Goal: Task Accomplishment & Management: Use online tool/utility

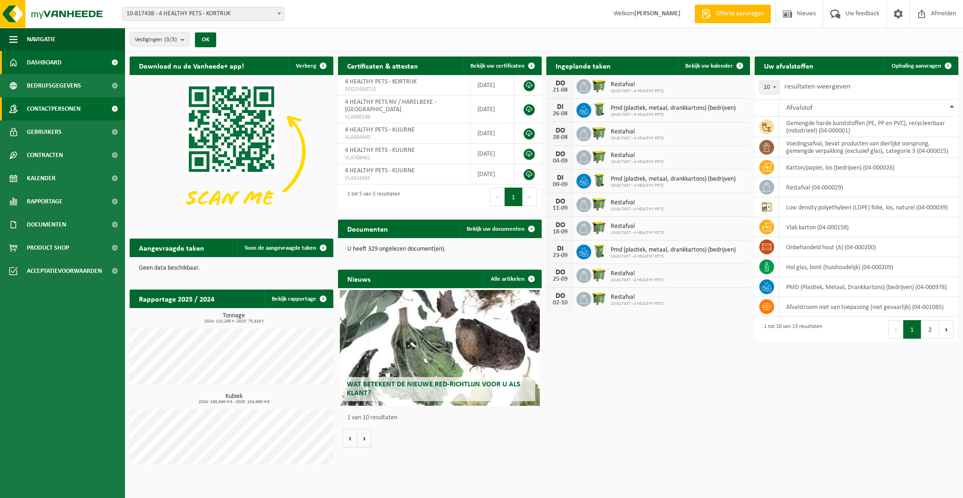
click at [51, 115] on span "Contactpersonen" at bounding box center [54, 108] width 54 height 23
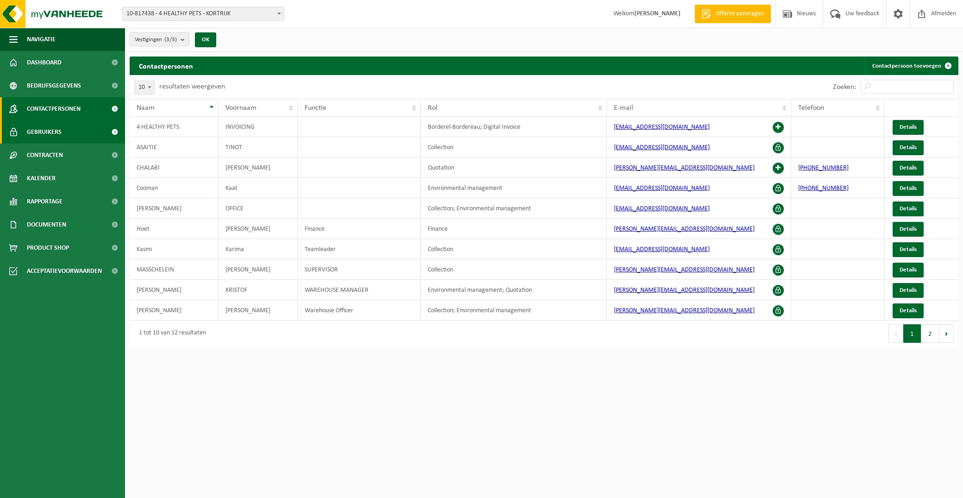
click at [44, 137] on span "Gebruikers" at bounding box center [44, 131] width 35 height 23
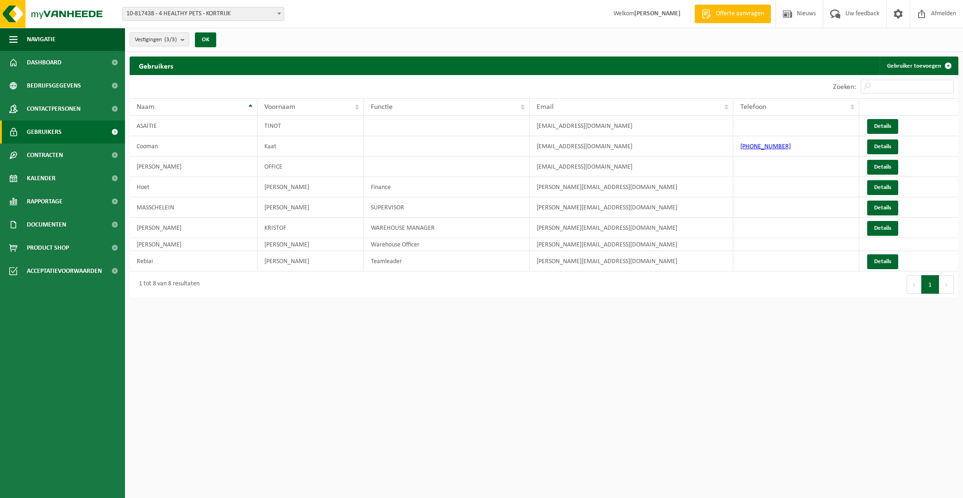
click at [45, 80] on span "Bedrijfsgegevens" at bounding box center [54, 85] width 54 height 23
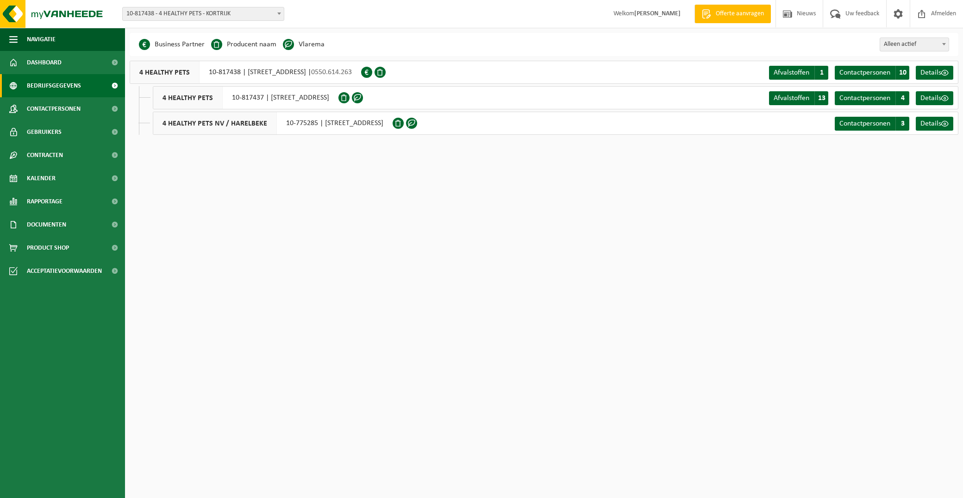
drag, startPoint x: 48, startPoint y: 66, endPoint x: 66, endPoint y: 86, distance: 27.2
click at [48, 66] on span "Dashboard" at bounding box center [44, 62] width 35 height 23
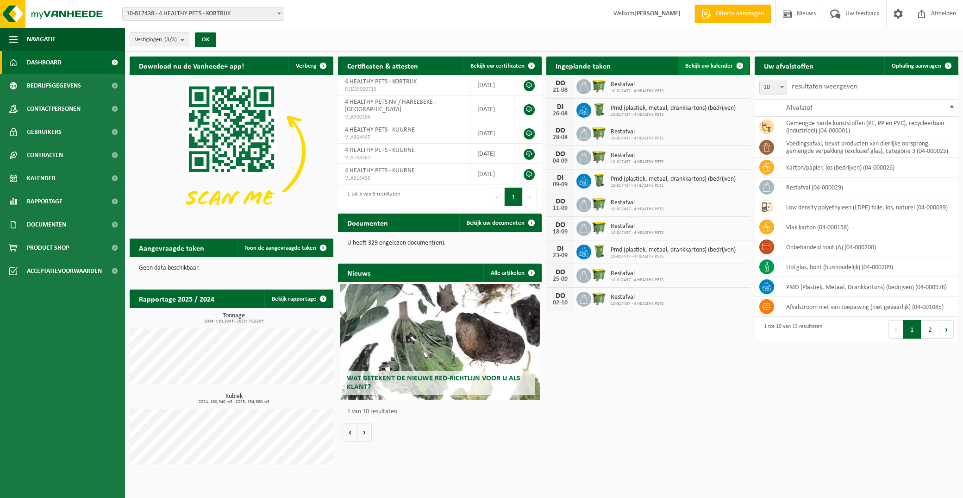
click at [722, 66] on span "Bekijk uw kalender" at bounding box center [709, 66] width 48 height 6
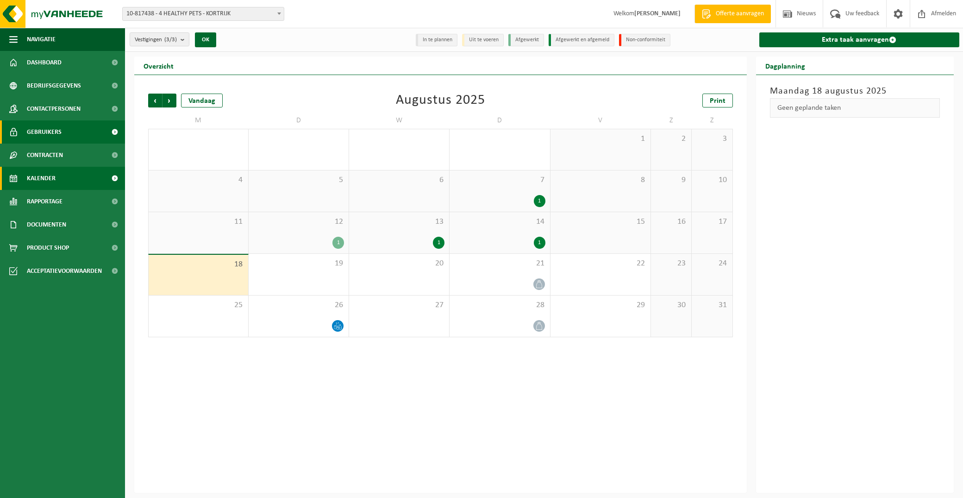
click at [30, 134] on span "Gebruikers" at bounding box center [44, 131] width 35 height 23
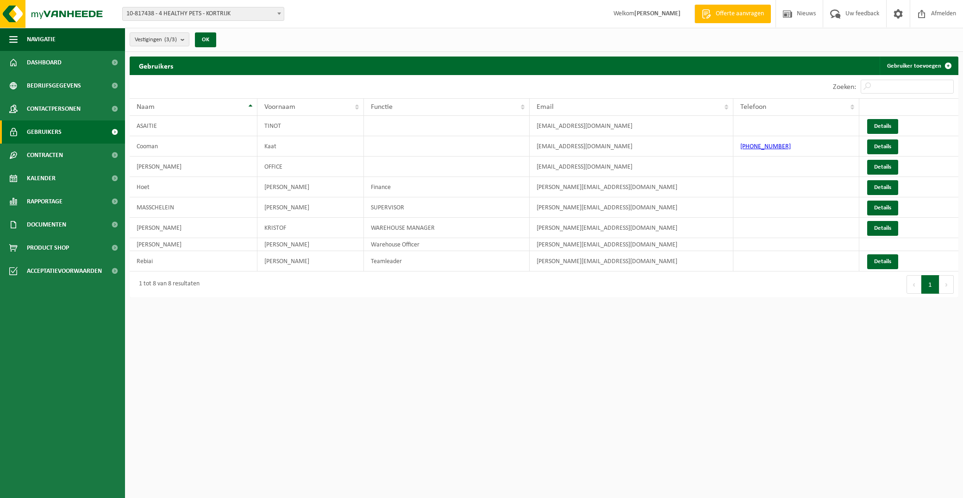
click at [49, 108] on span "Contactpersonen" at bounding box center [54, 108] width 54 height 23
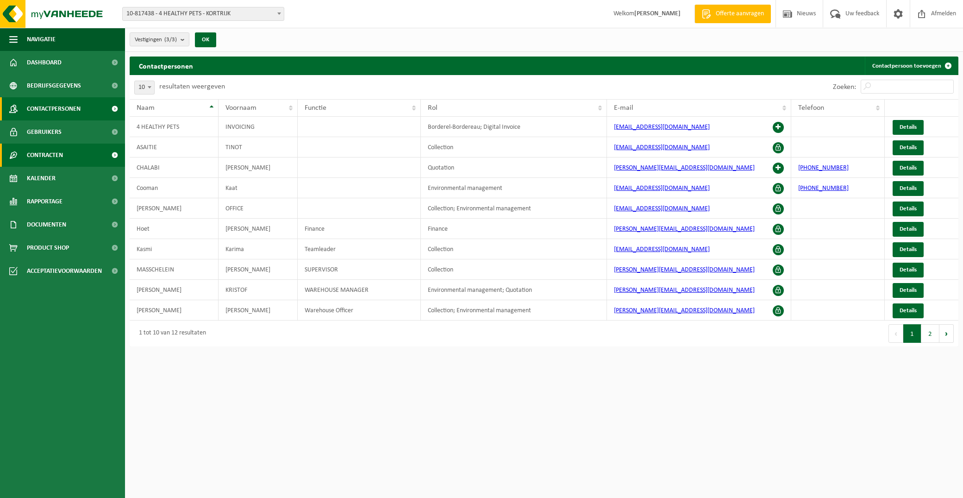
click at [48, 155] on span "Contracten" at bounding box center [45, 155] width 36 height 23
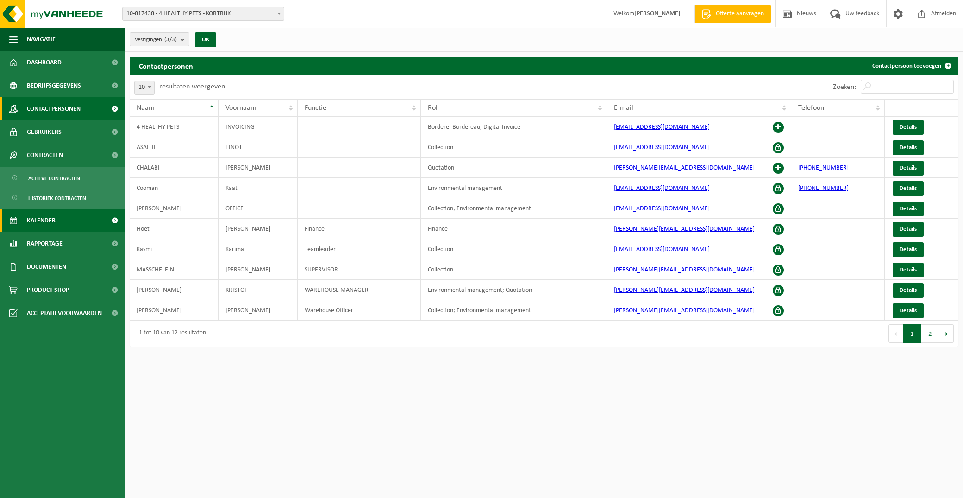
click at [44, 216] on span "Kalender" at bounding box center [41, 220] width 29 height 23
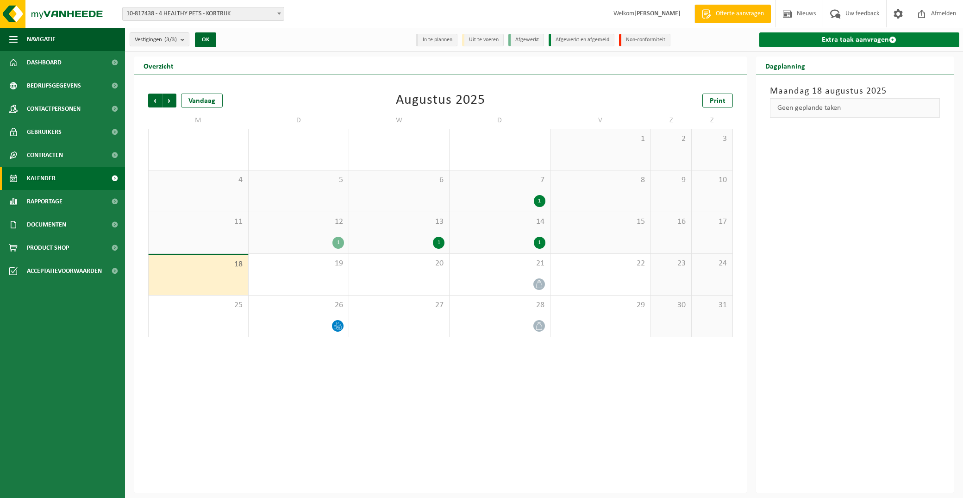
click at [826, 42] on link "Extra taak aanvragen" at bounding box center [860, 39] width 201 height 15
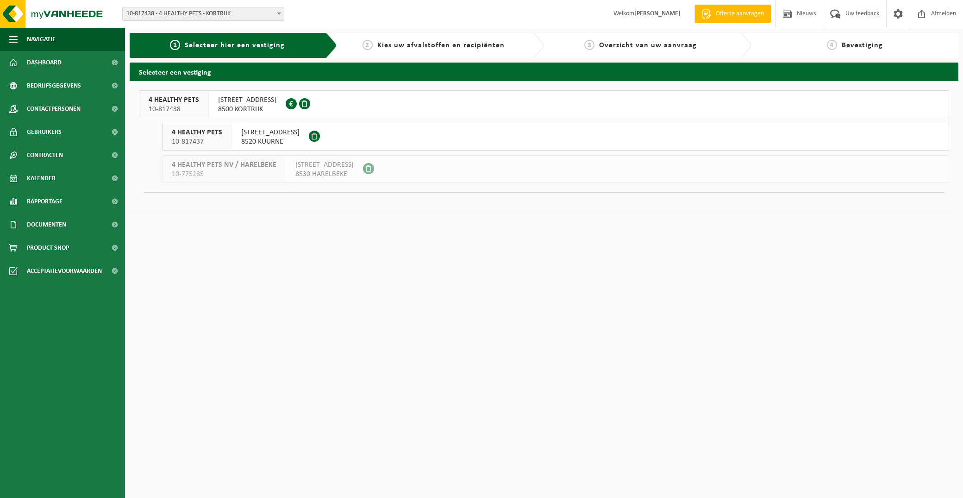
click at [265, 138] on span "8520 KUURNE" at bounding box center [270, 141] width 58 height 9
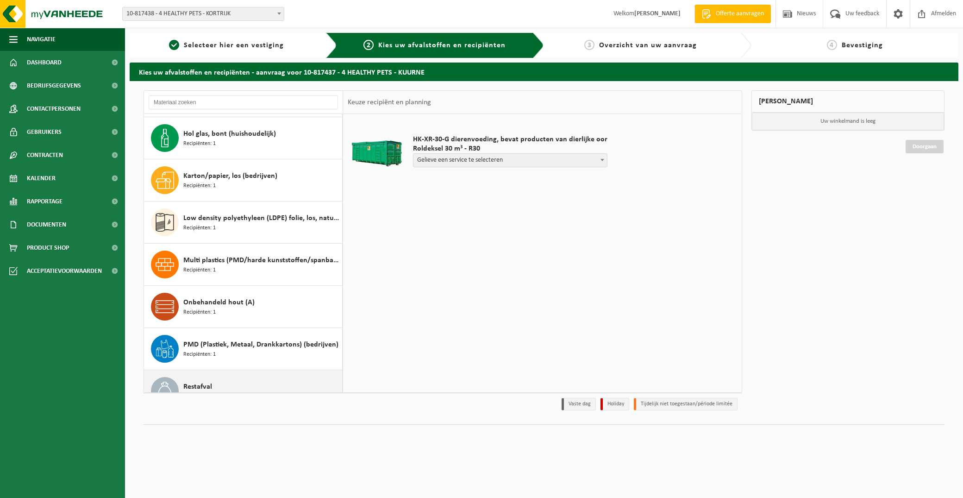
scroll to position [31, 0]
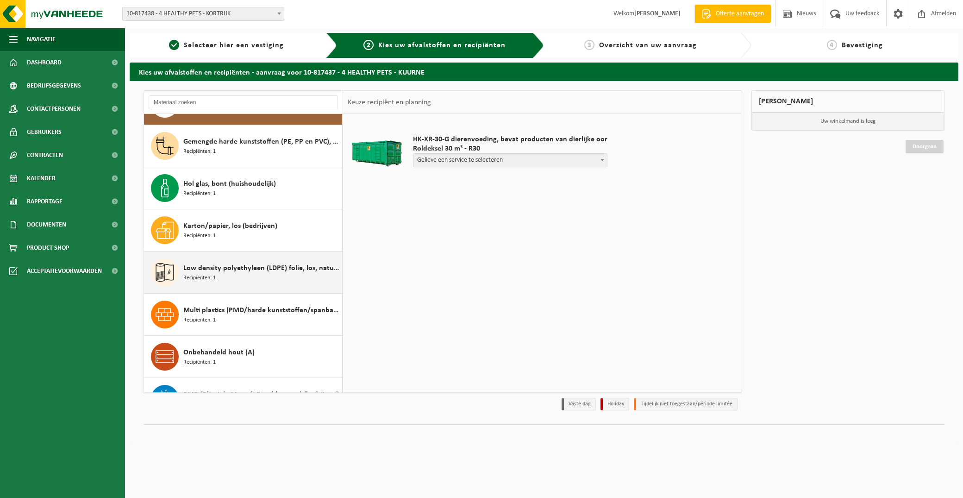
click at [241, 278] on div "Low density polyethyleen (LDPE) folie, los, naturel Recipiënten: 1" at bounding box center [261, 272] width 157 height 28
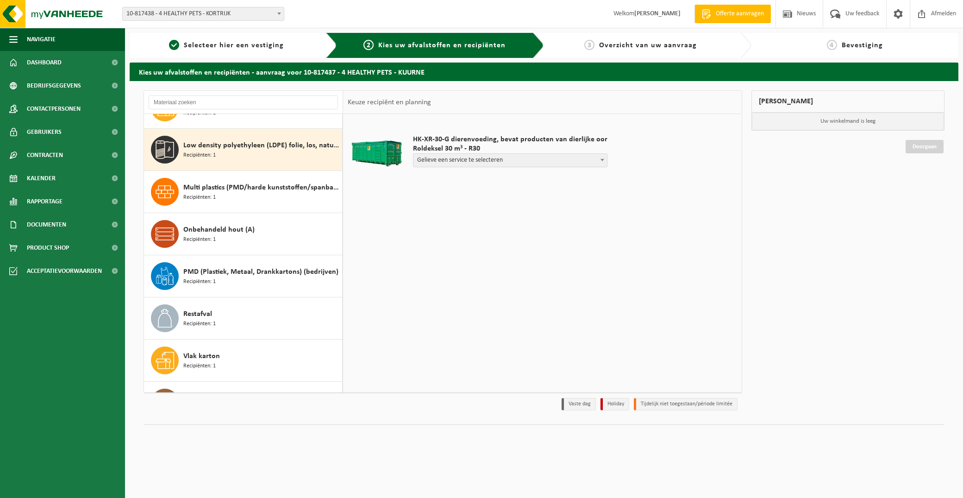
scroll to position [169, 0]
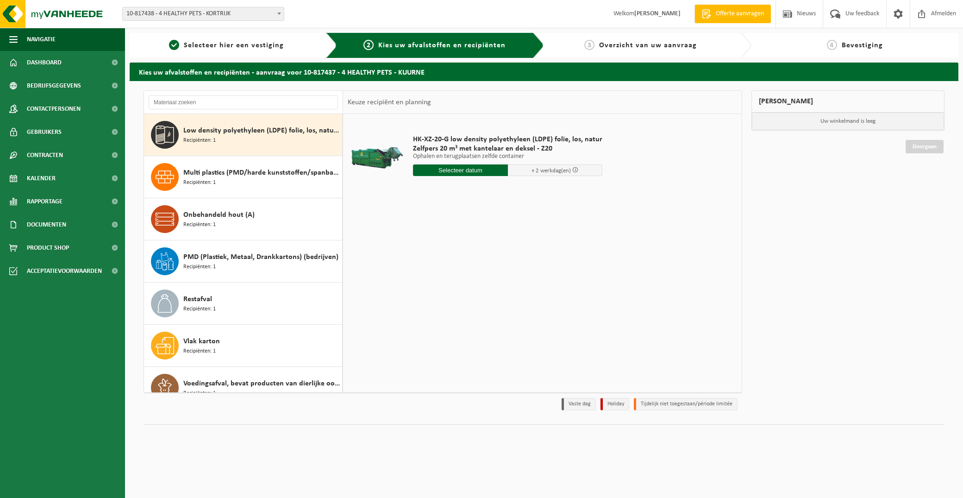
click at [445, 169] on input "text" at bounding box center [460, 170] width 95 height 12
click at [436, 263] on div "19" at bounding box center [438, 267] width 16 height 15
type input "Van 2025-08-19"
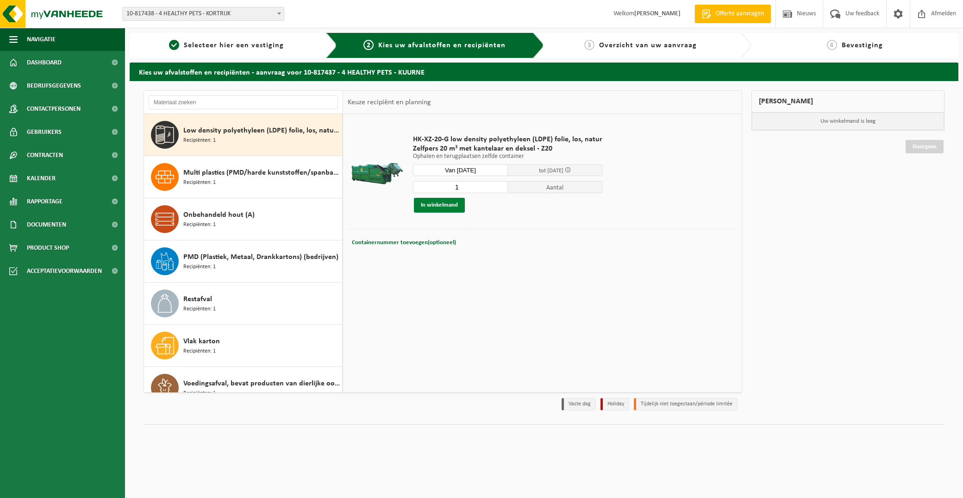
click at [433, 203] on button "In winkelmand" at bounding box center [439, 205] width 51 height 15
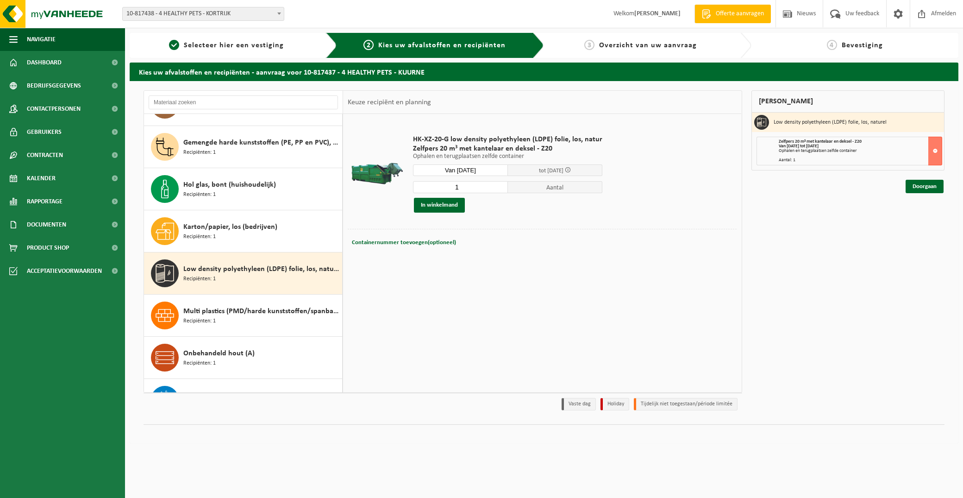
scroll to position [14, 0]
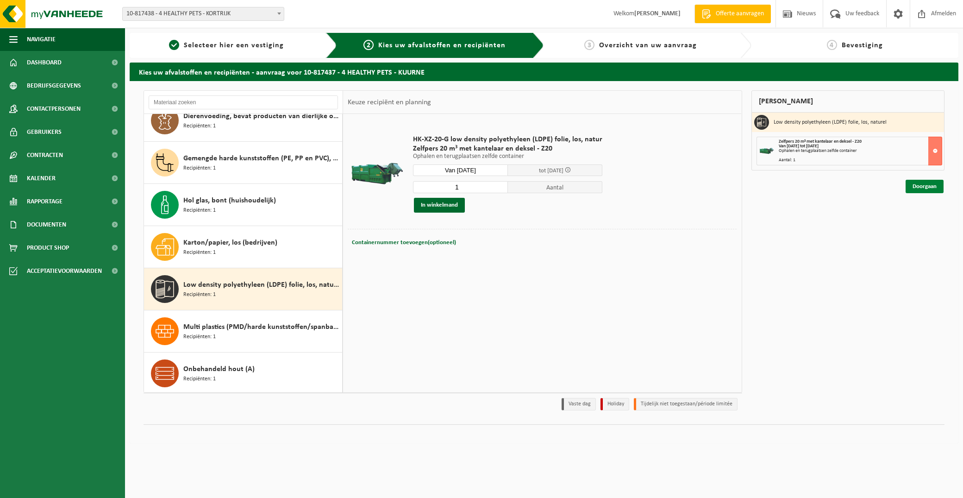
click at [923, 184] on link "Doorgaan" at bounding box center [925, 186] width 38 height 13
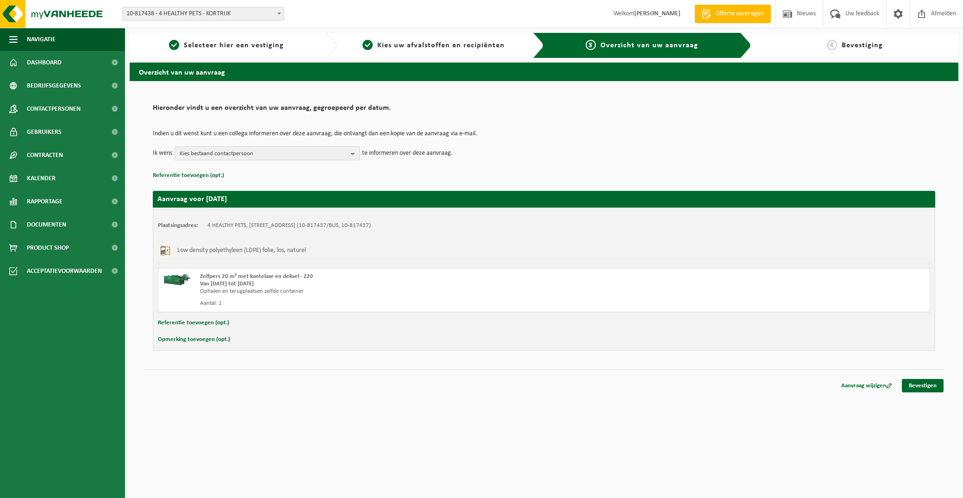
click at [232, 152] on span "Kies bestaand contactpersoon" at bounding box center [264, 154] width 168 height 14
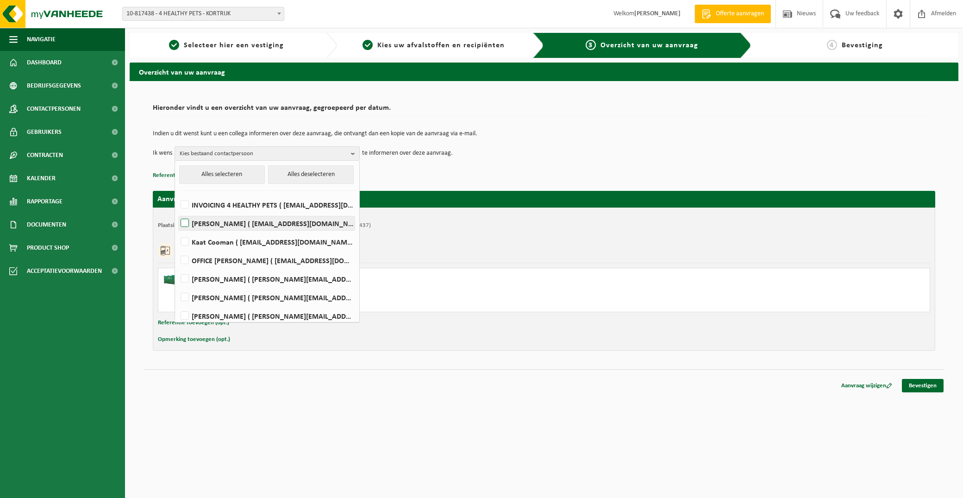
click at [181, 223] on label "[PERSON_NAME] ( [EMAIL_ADDRESS][DOMAIN_NAME] )" at bounding box center [267, 223] width 176 height 14
click at [177, 212] on input "[PERSON_NAME] ( [EMAIL_ADDRESS][DOMAIN_NAME] )" at bounding box center [177, 211] width 0 height 0
checkbox input "true"
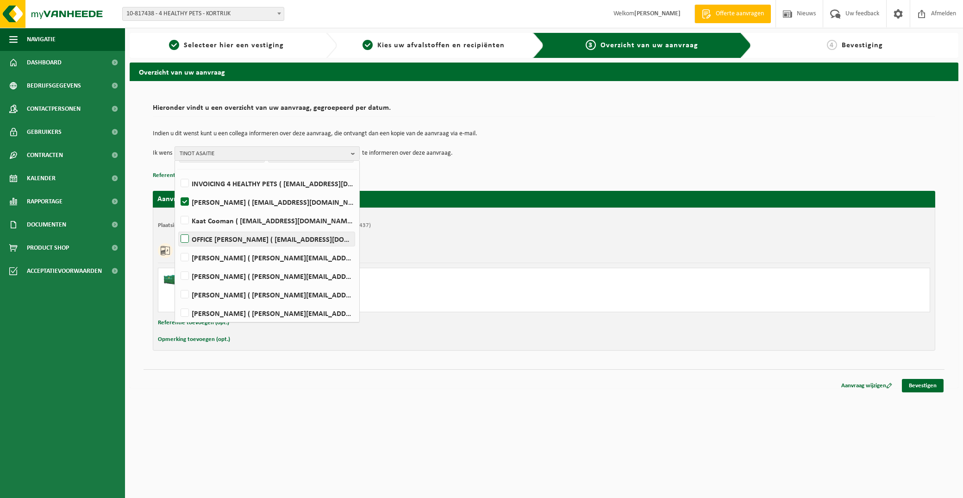
scroll to position [42, 0]
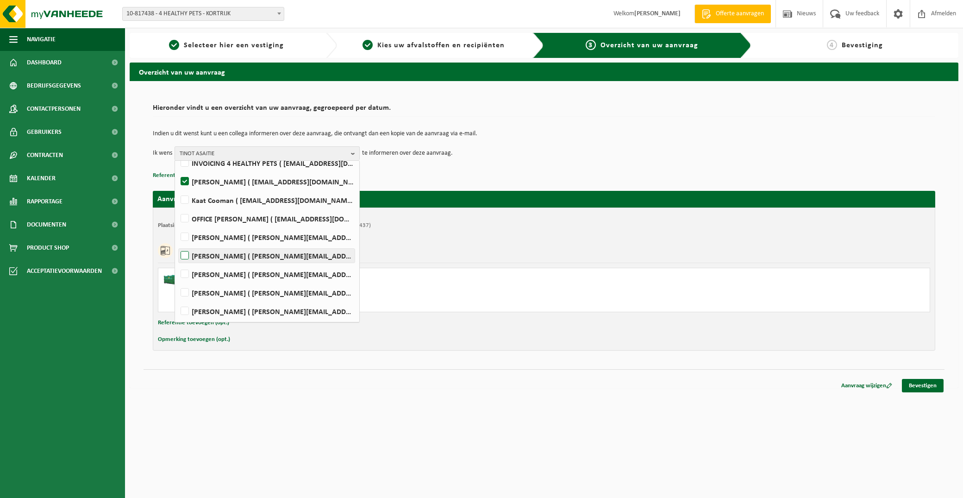
click at [183, 258] on label "[PERSON_NAME] ( [PERSON_NAME][EMAIL_ADDRESS][DOMAIN_NAME] )" at bounding box center [267, 256] width 176 height 14
click at [177, 244] on input "[PERSON_NAME] ( [PERSON_NAME][EMAIL_ADDRESS][DOMAIN_NAME] )" at bounding box center [177, 244] width 0 height 0
checkbox input "true"
click at [186, 270] on label "[PERSON_NAME] ( [PERSON_NAME][EMAIL_ADDRESS][DOMAIN_NAME] )" at bounding box center [267, 274] width 176 height 14
click at [177, 263] on input "[PERSON_NAME] ( [PERSON_NAME][EMAIL_ADDRESS][DOMAIN_NAME] )" at bounding box center [177, 262] width 0 height 0
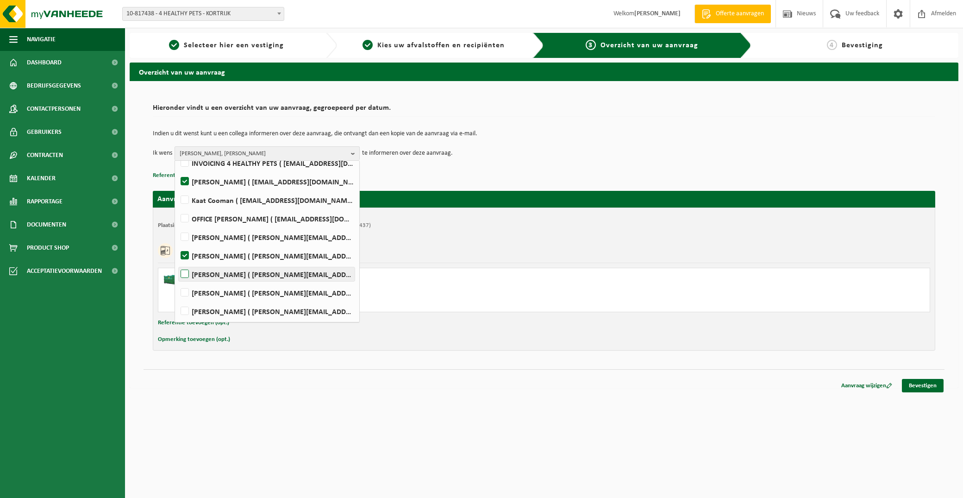
checkbox input "true"
click at [184, 308] on label "[PERSON_NAME] ( [PERSON_NAME][EMAIL_ADDRESS][DOMAIN_NAME] )" at bounding box center [267, 311] width 176 height 14
click at [177, 300] on input "[PERSON_NAME] ( [PERSON_NAME][EMAIL_ADDRESS][DOMAIN_NAME] )" at bounding box center [177, 299] width 0 height 0
checkbox input "true"
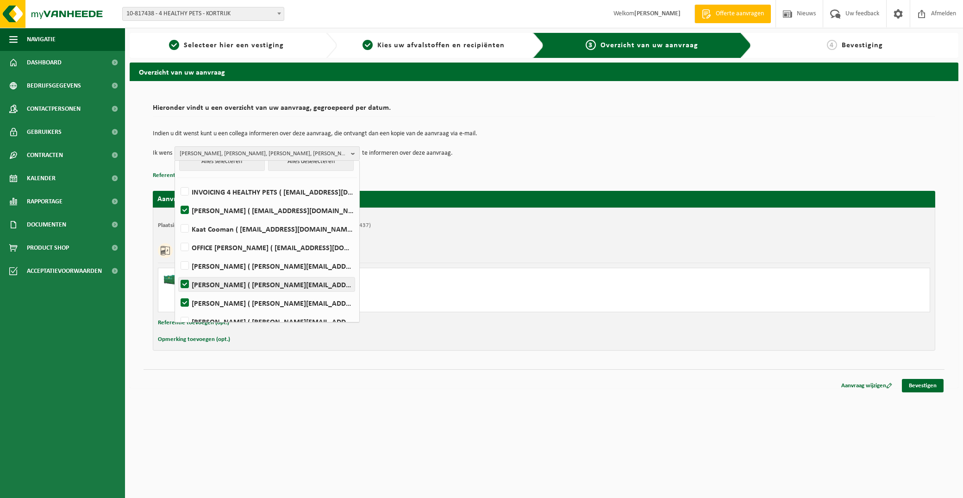
scroll to position [0, 0]
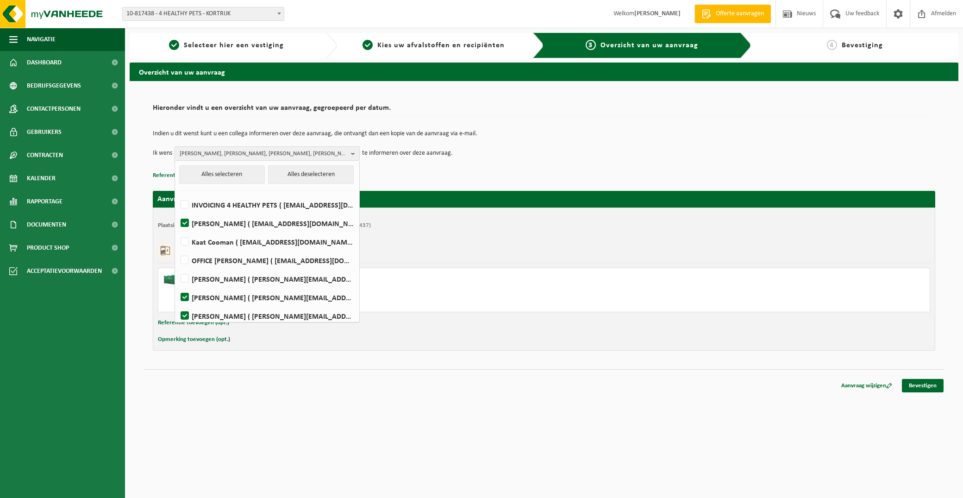
click at [744, 142] on td "Indien u dit wenst kunt u een collega informeren over deze aanvraag, die ontvan…" at bounding box center [544, 139] width 783 height 16
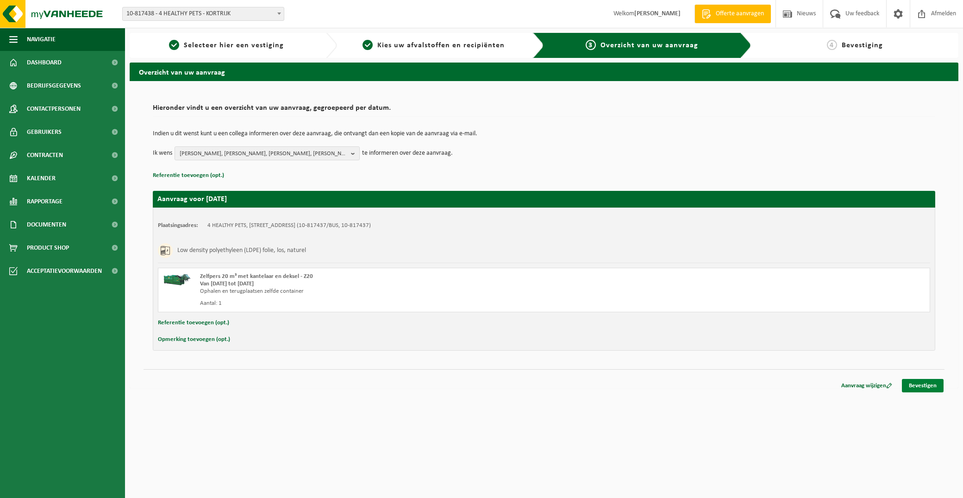
click at [925, 383] on link "Bevestigen" at bounding box center [923, 385] width 42 height 13
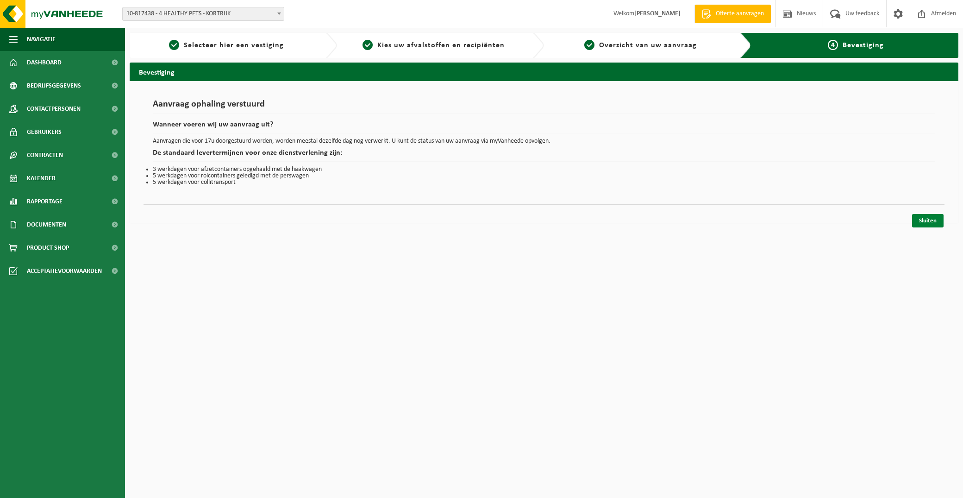
click at [926, 217] on link "Sluiten" at bounding box center [927, 220] width 31 height 13
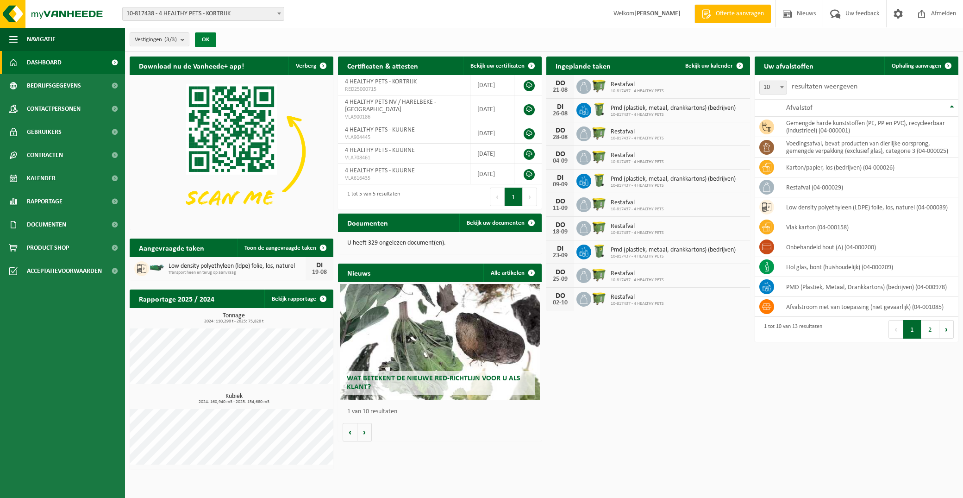
click at [205, 39] on button "OK" at bounding box center [205, 39] width 21 height 15
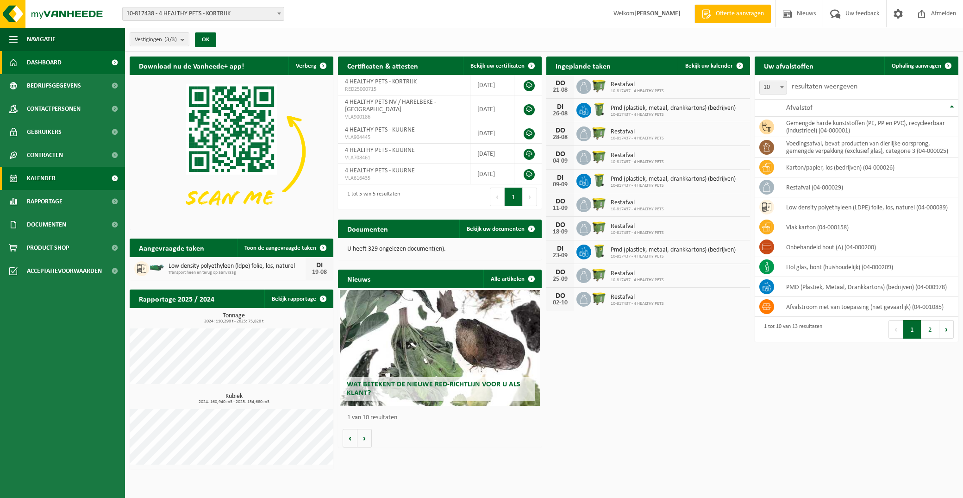
click at [68, 171] on link "Kalender" at bounding box center [62, 178] width 125 height 23
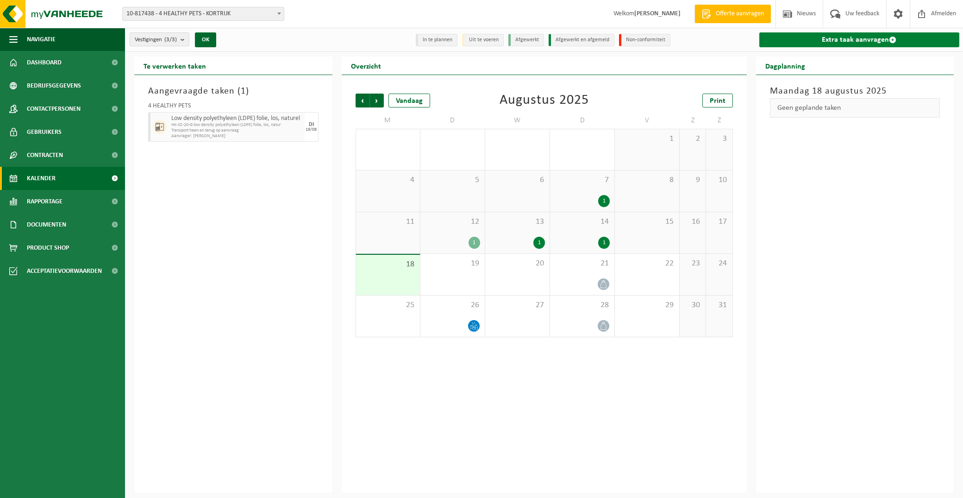
click at [828, 42] on link "Extra taak aanvragen" at bounding box center [860, 39] width 201 height 15
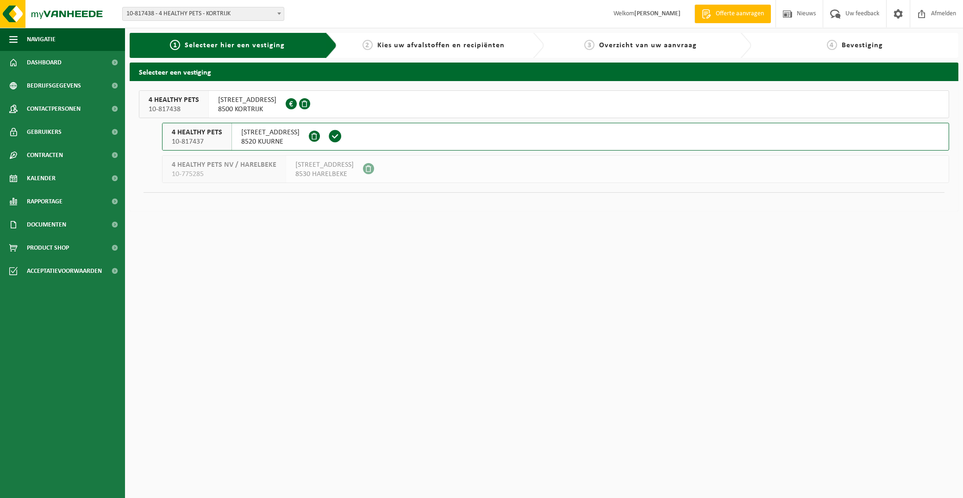
click at [264, 135] on span "NOORDLAAN 33" at bounding box center [270, 132] width 58 height 9
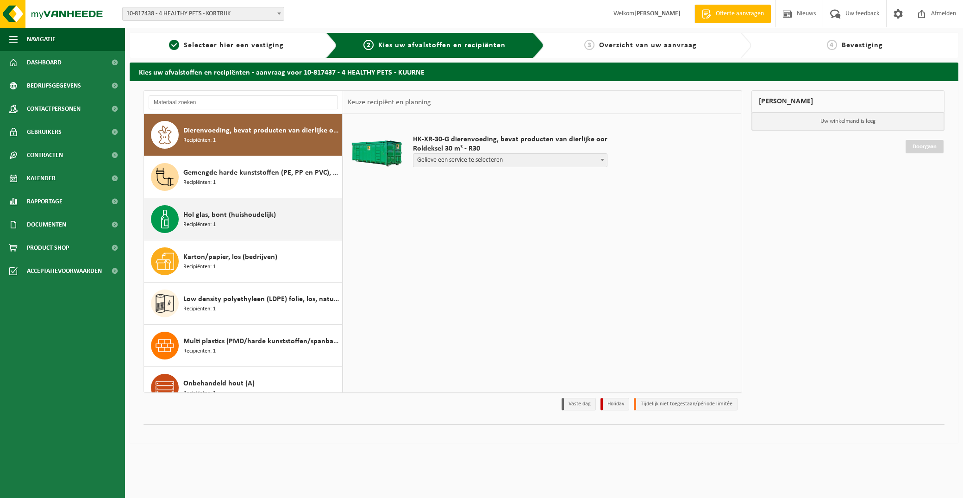
click at [265, 220] on div "Hol glas, bont (huishoudelijk) Recipiënten: 1" at bounding box center [261, 219] width 157 height 28
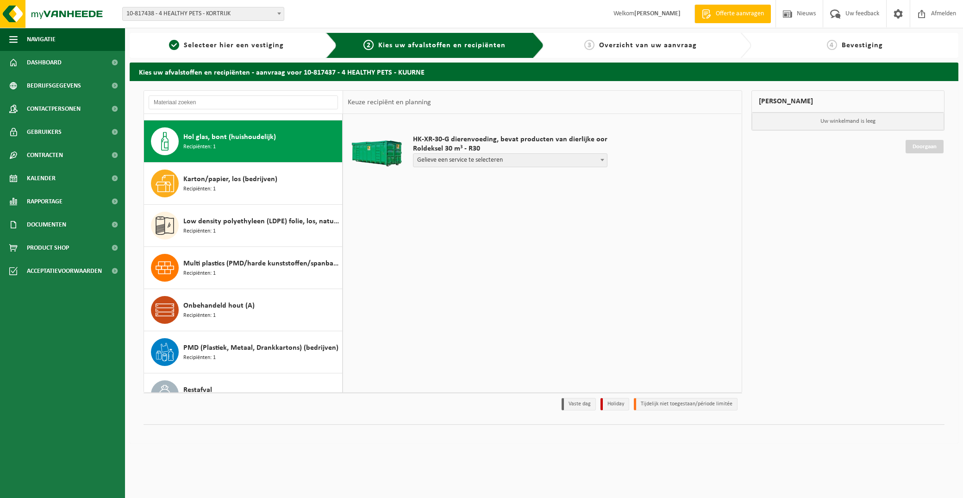
scroll to position [84, 0]
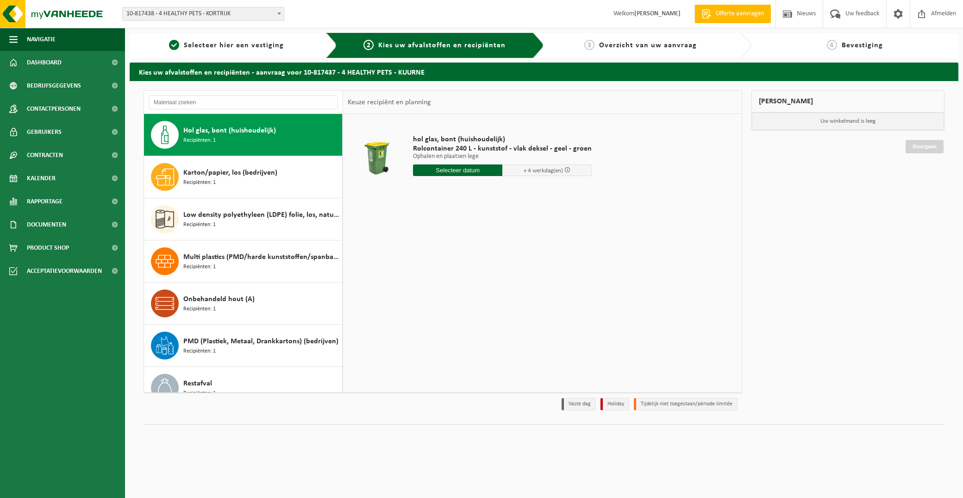
click at [464, 170] on input "text" at bounding box center [457, 170] width 89 height 12
click at [489, 280] on div "29" at bounding box center [487, 282] width 16 height 15
type input "Van 2025-08-29"
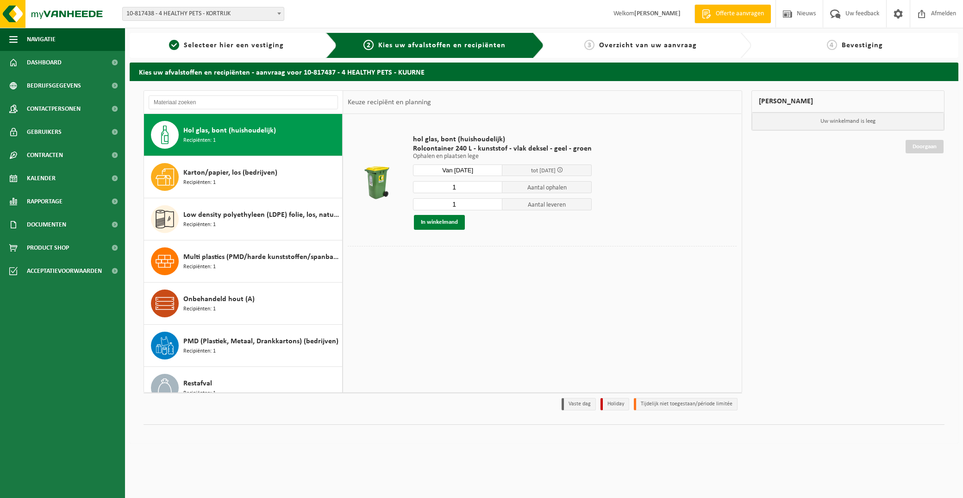
click at [455, 220] on button "In winkelmand" at bounding box center [439, 222] width 51 height 15
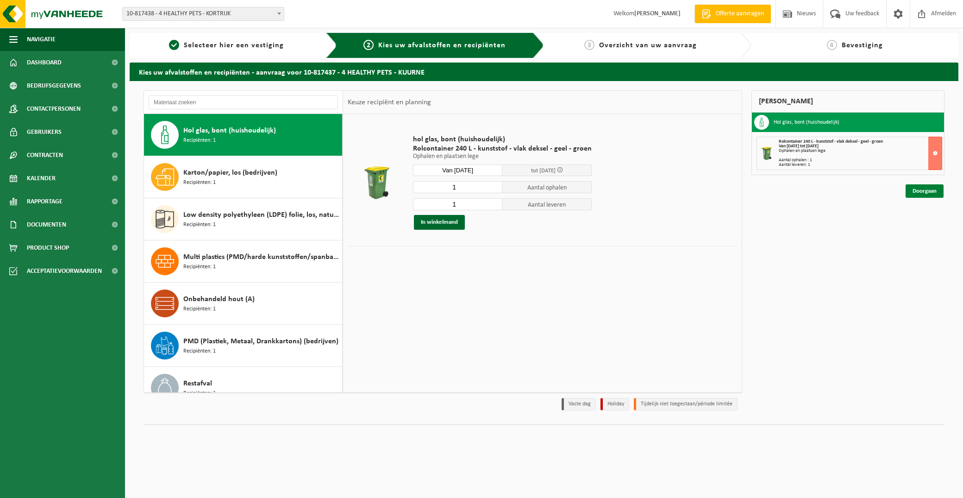
click at [928, 186] on link "Doorgaan" at bounding box center [925, 190] width 38 height 13
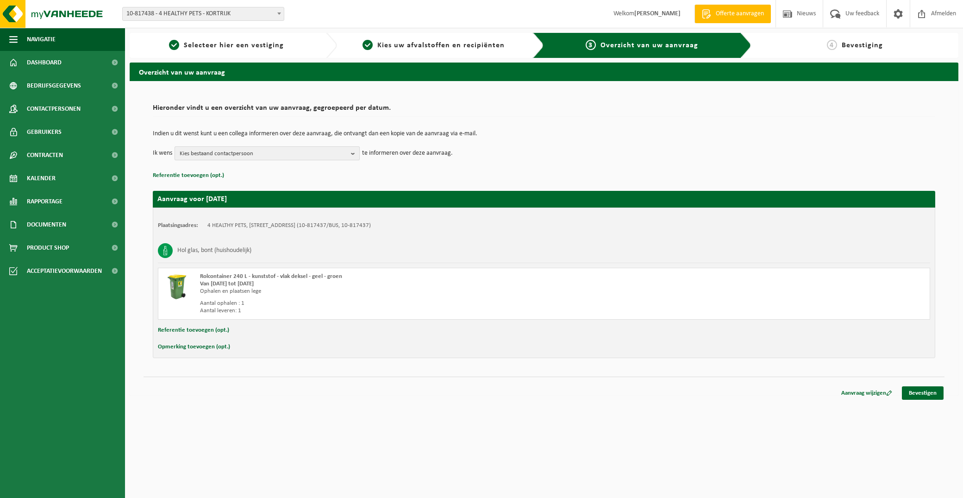
click at [255, 156] on span "Kies bestaand contactpersoon" at bounding box center [264, 154] width 168 height 14
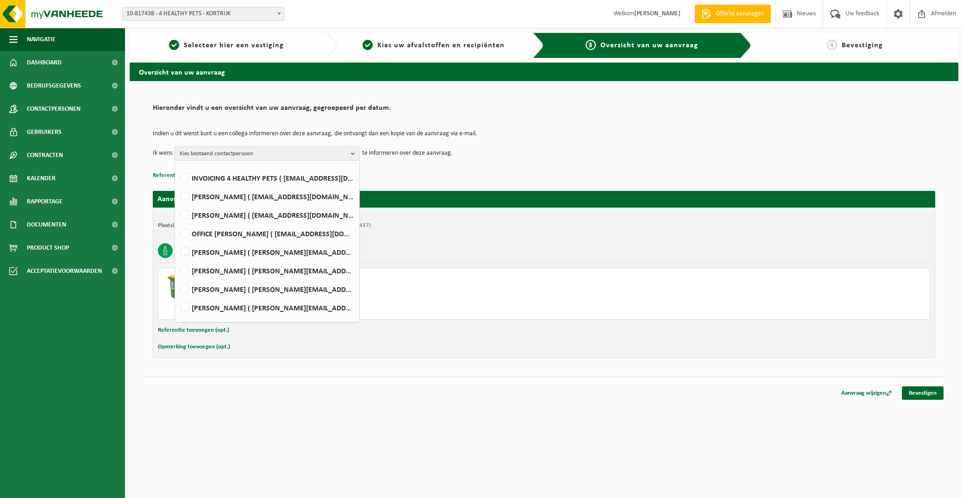
scroll to position [42, 0]
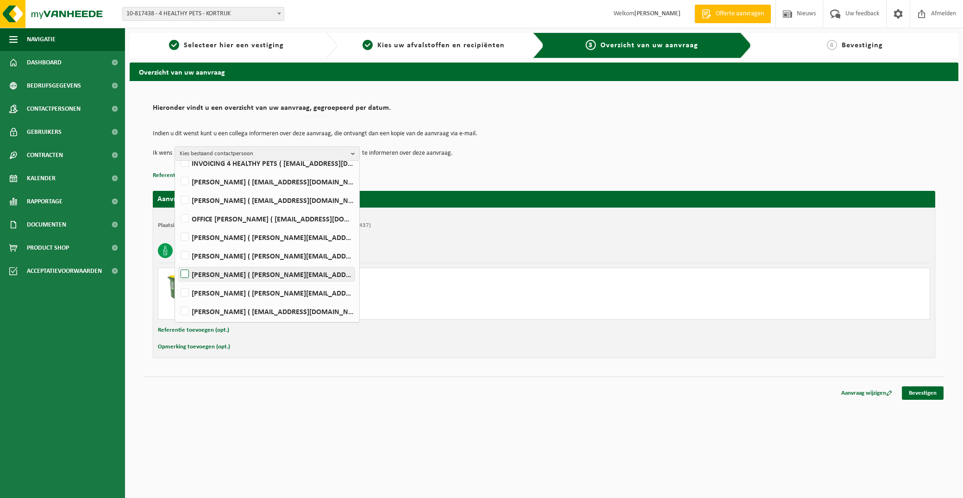
click at [186, 270] on label "EVERT MASSCHELEIN ( evert@edgardcooper.com )" at bounding box center [267, 274] width 176 height 14
click at [177, 263] on input "EVERT MASSCHELEIN ( evert@edgardcooper.com )" at bounding box center [177, 262] width 0 height 0
checkbox input "true"
click at [890, 155] on td "Ik wens EVERT MASSCHELEIN Alles selecteren Alles deselecteren INVOICING 4 HEALT…" at bounding box center [544, 153] width 783 height 14
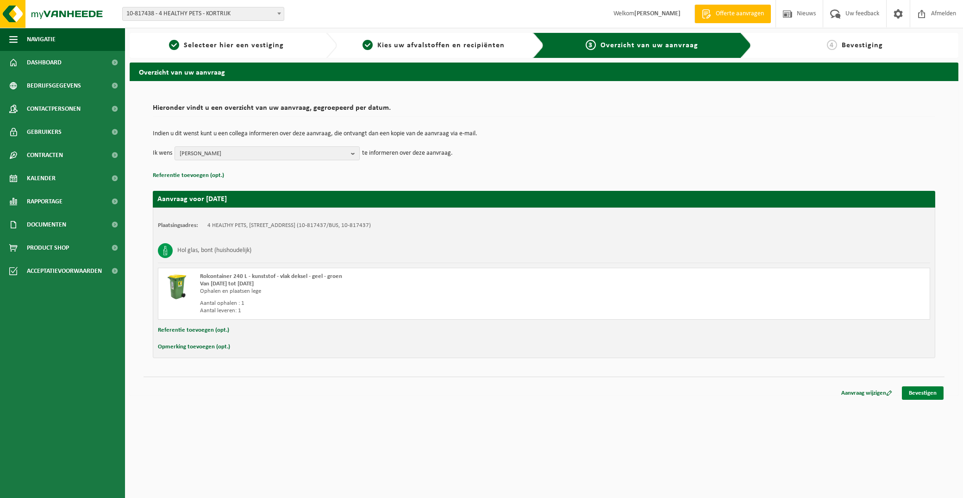
click at [918, 390] on link "Bevestigen" at bounding box center [923, 392] width 42 height 13
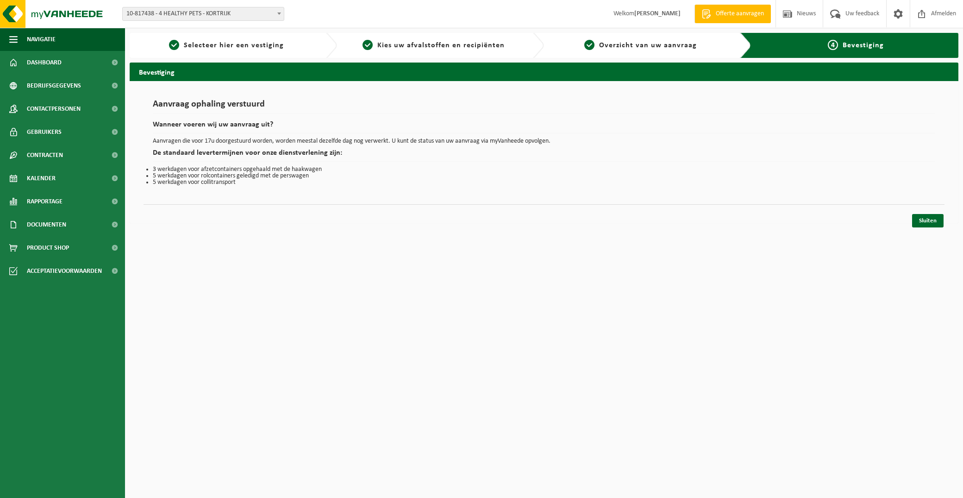
click at [939, 229] on div "Navigatie Offerte aanvragen Nieuws Uw feedback Afmelden Dashboard Bedrijfsgegev…" at bounding box center [481, 116] width 963 height 233
click at [939, 224] on link "Sluiten" at bounding box center [927, 220] width 31 height 13
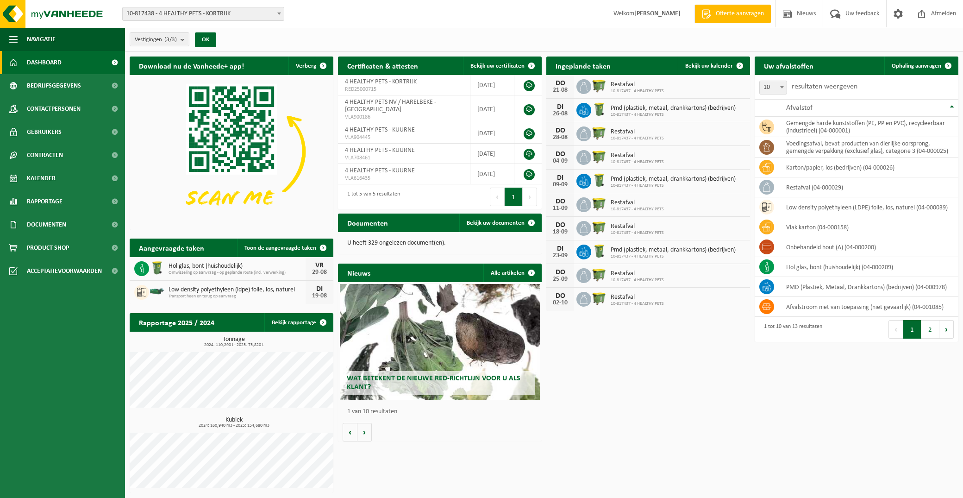
click at [644, 433] on div "Download nu de Vanheede+ app! Verberg Certificaten & attesten Bekijk uw certifi…" at bounding box center [544, 275] width 834 height 446
